Goal: Transaction & Acquisition: Purchase product/service

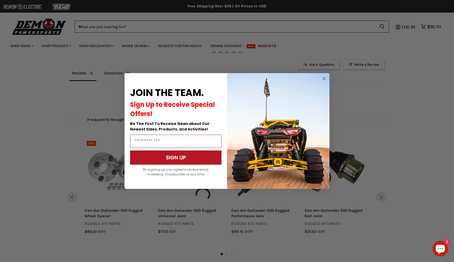
scroll to position [331, 0]
